Goal: Transaction & Acquisition: Purchase product/service

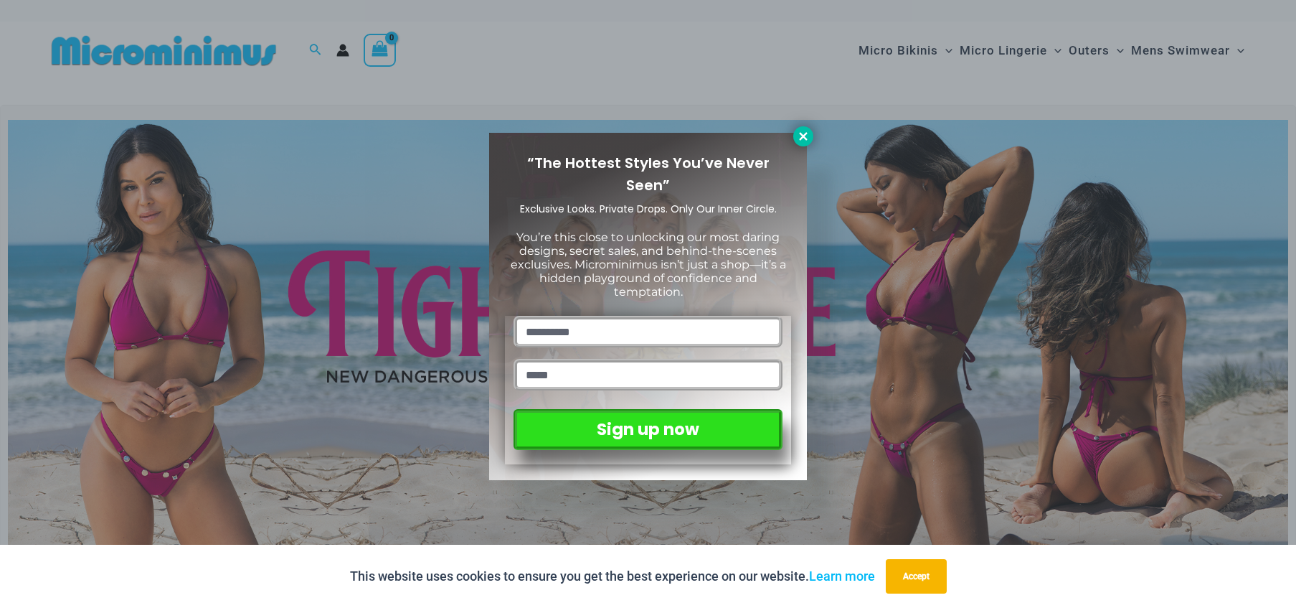
click at [809, 135] on icon at bounding box center [803, 136] width 13 height 13
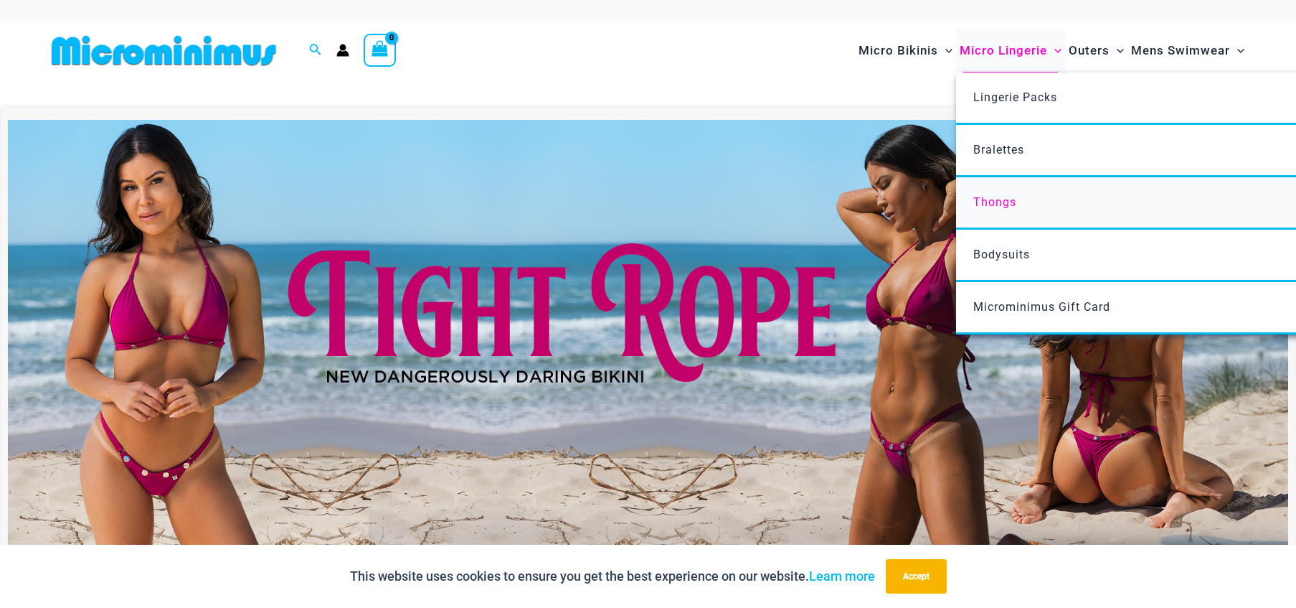
click at [992, 199] on span "Thongs" at bounding box center [995, 202] width 43 height 14
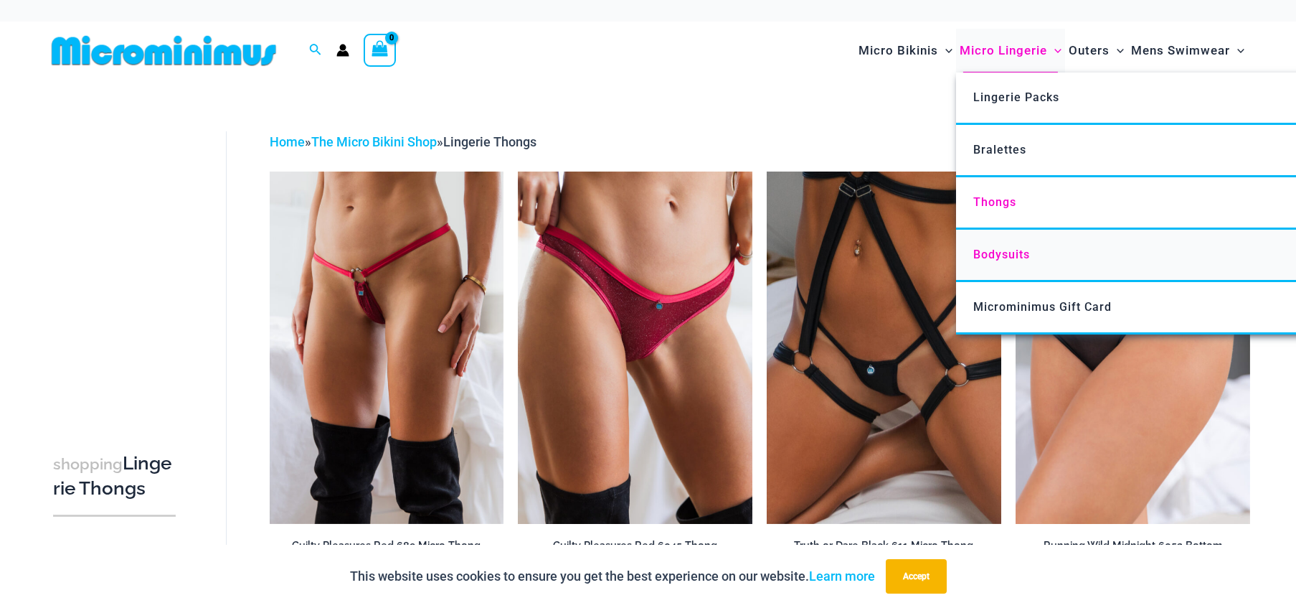
click at [990, 256] on span "Bodysuits" at bounding box center [1002, 255] width 57 height 14
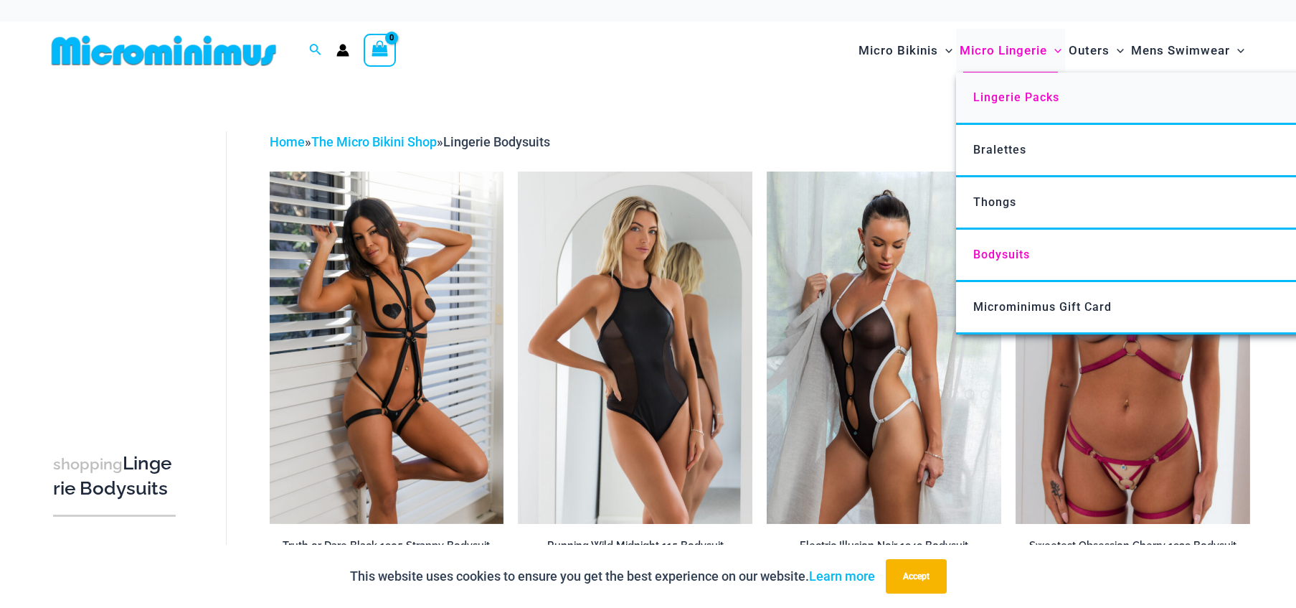
click at [1016, 100] on span "Lingerie Packs" at bounding box center [1017, 97] width 86 height 14
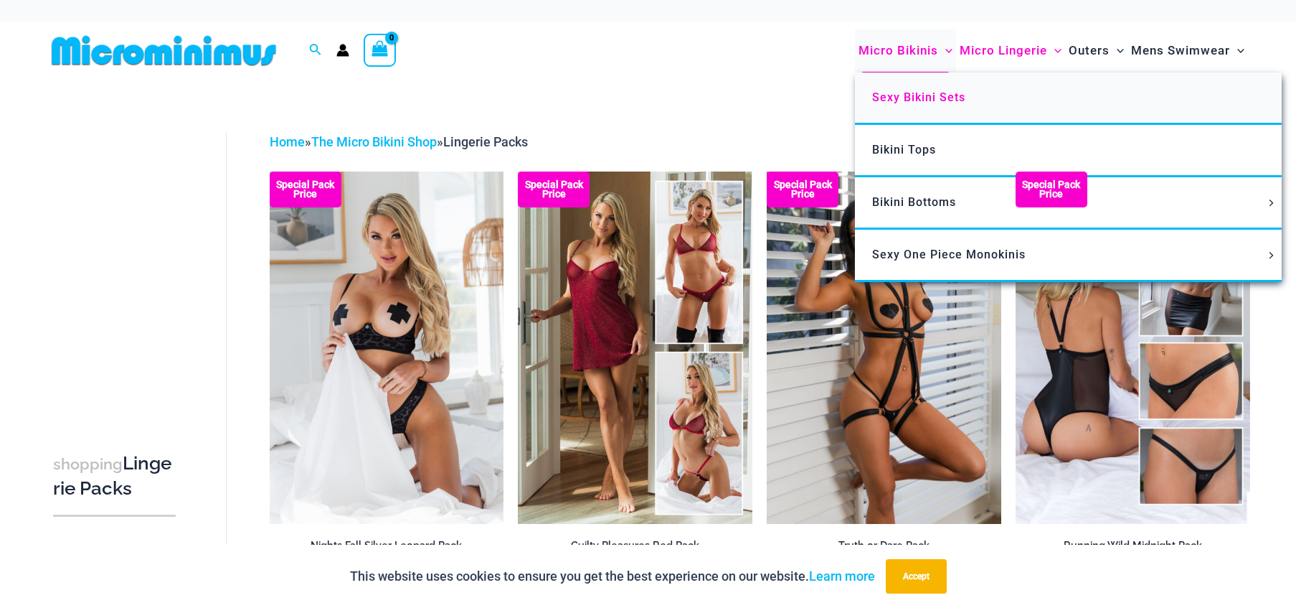
click at [895, 101] on span "Sexy Bikini Sets" at bounding box center [918, 97] width 93 height 14
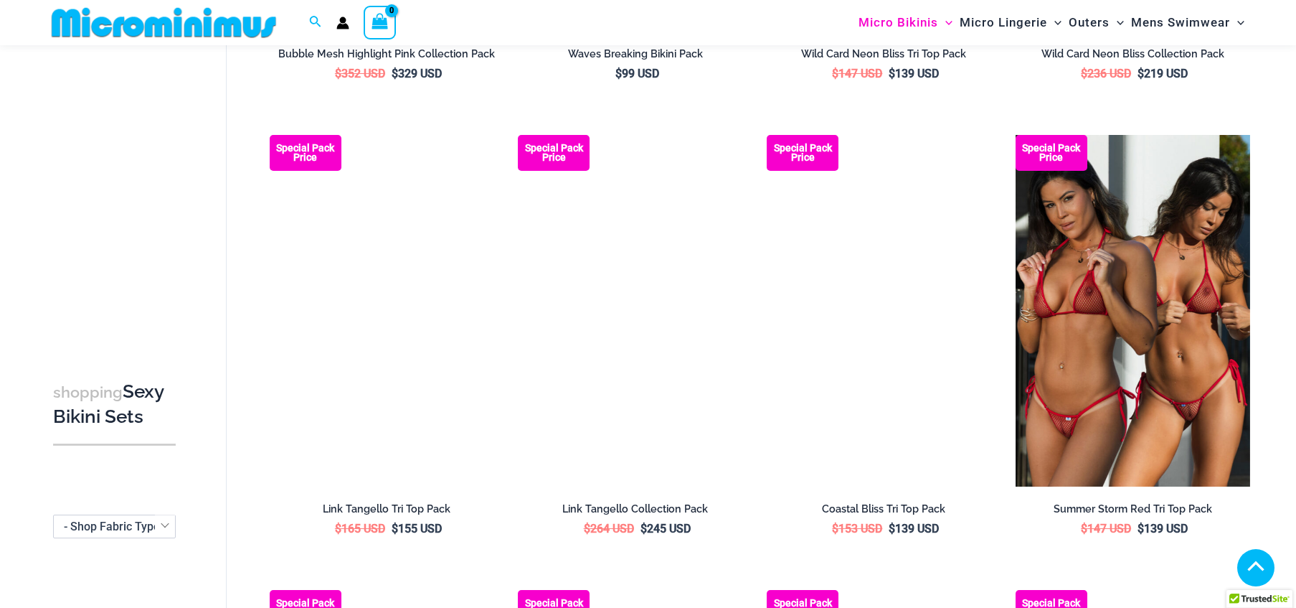
scroll to position [995, 0]
